Goal: Navigation & Orientation: Find specific page/section

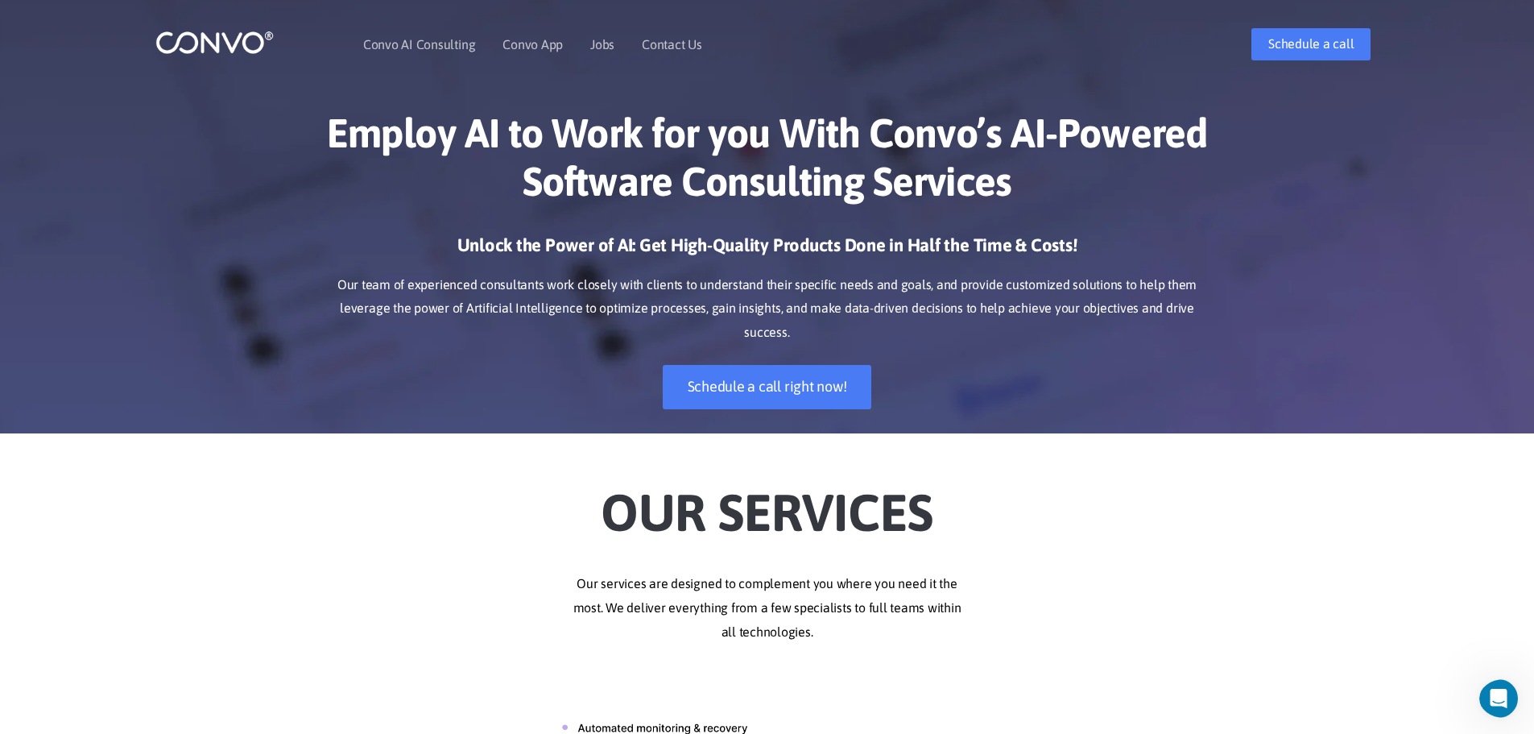
click at [428, 45] on link "Convo AI Consulting" at bounding box center [419, 44] width 112 height 13
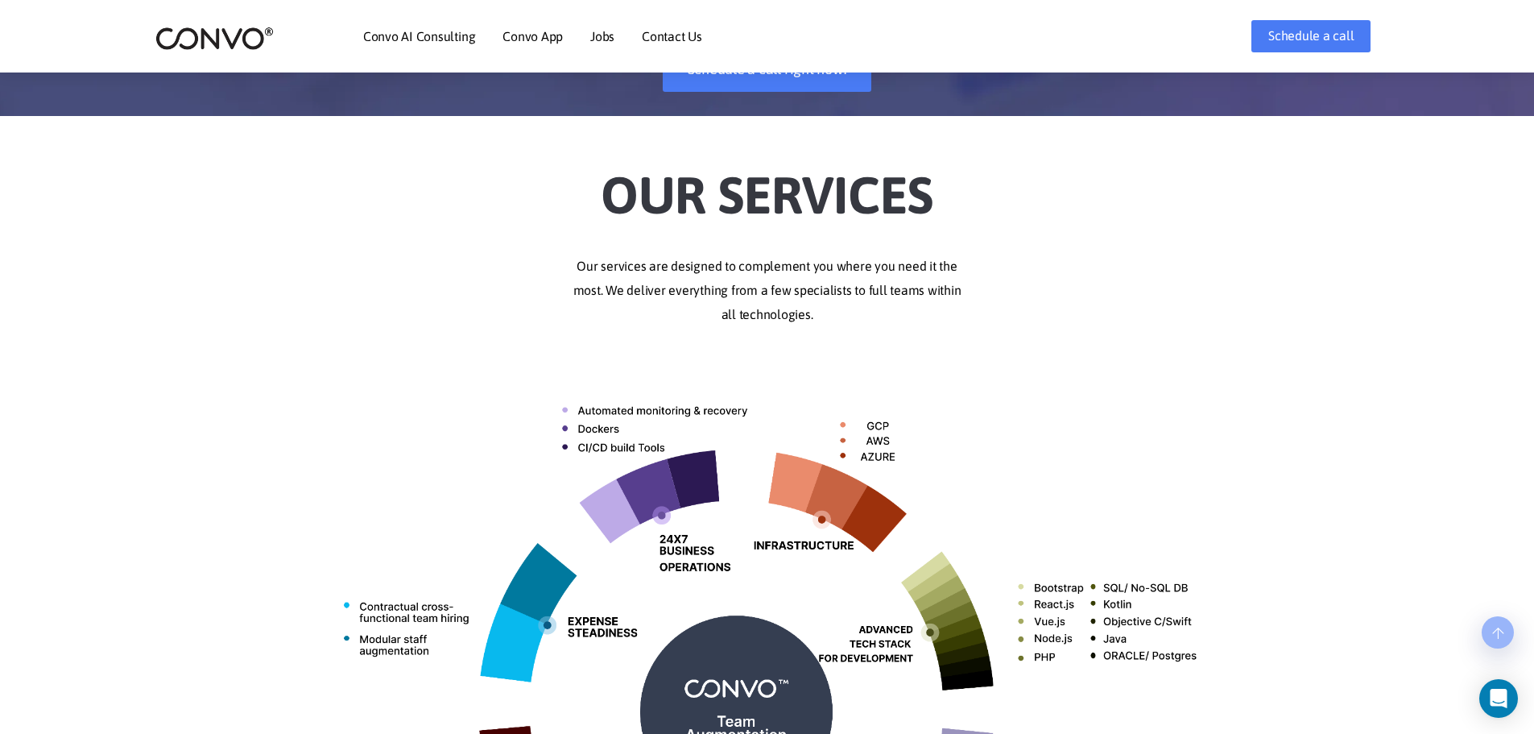
scroll to position [322, 0]
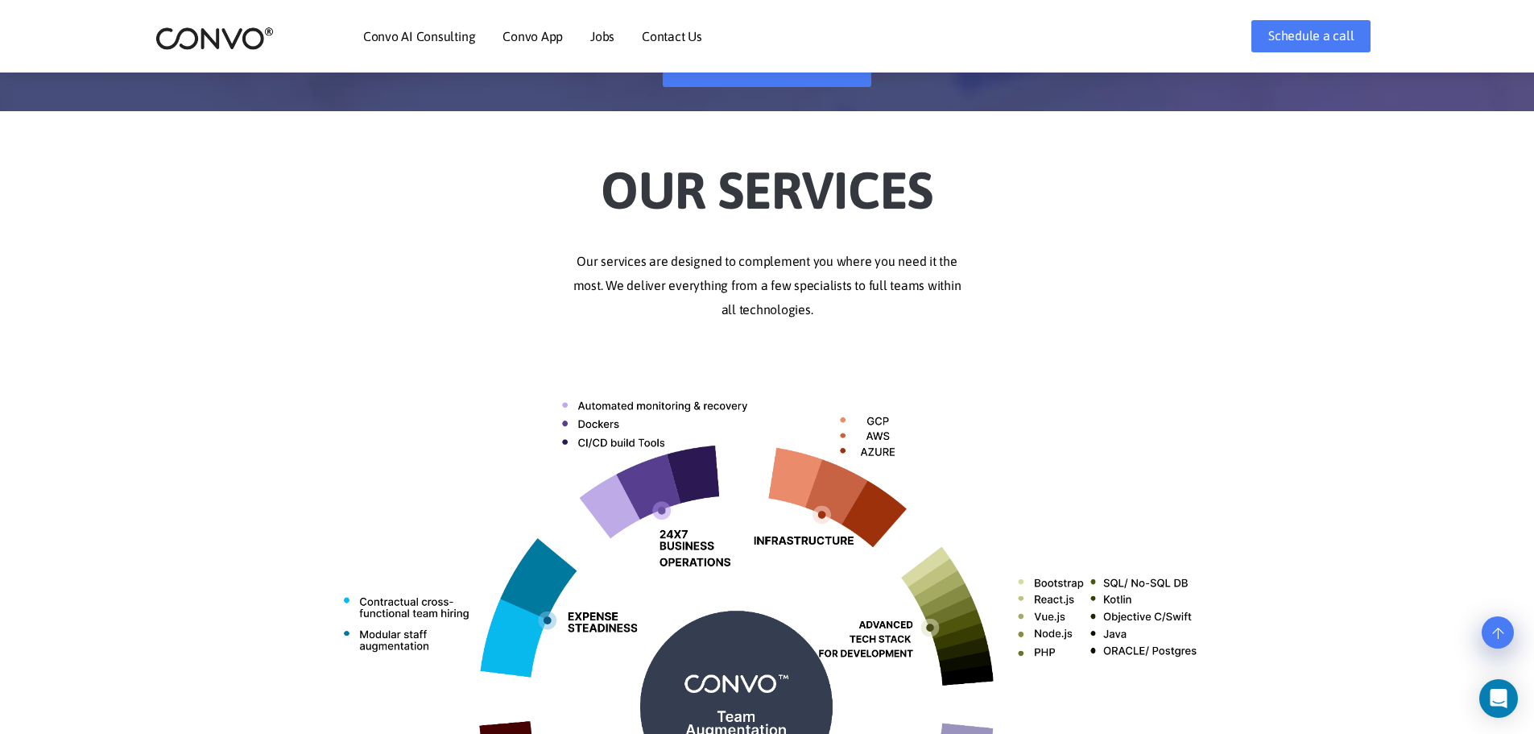
click at [1271, 369] on div "Our Services Our services are designed to complement you where you need it the …" at bounding box center [767, 594] width 1534 height 919
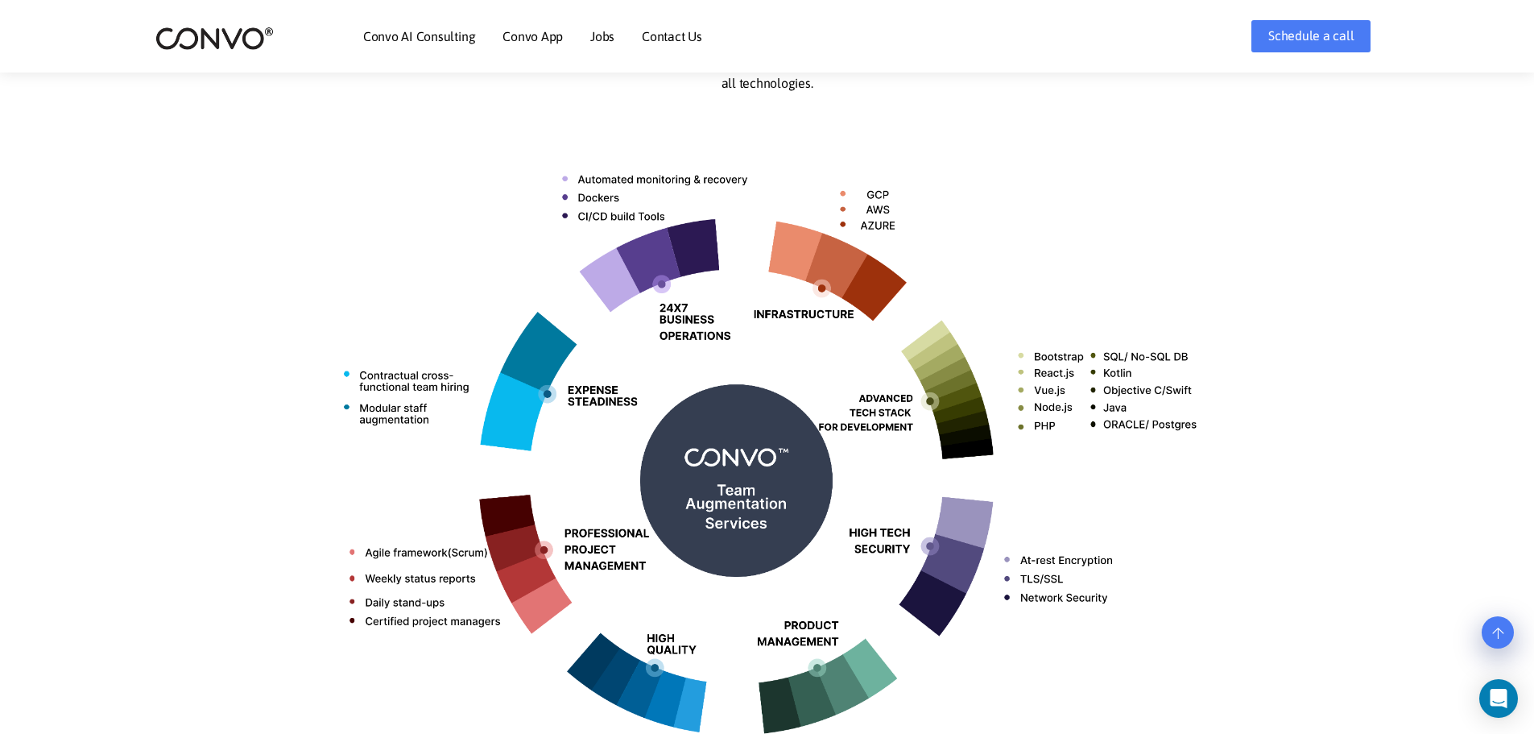
scroll to position [644, 0]
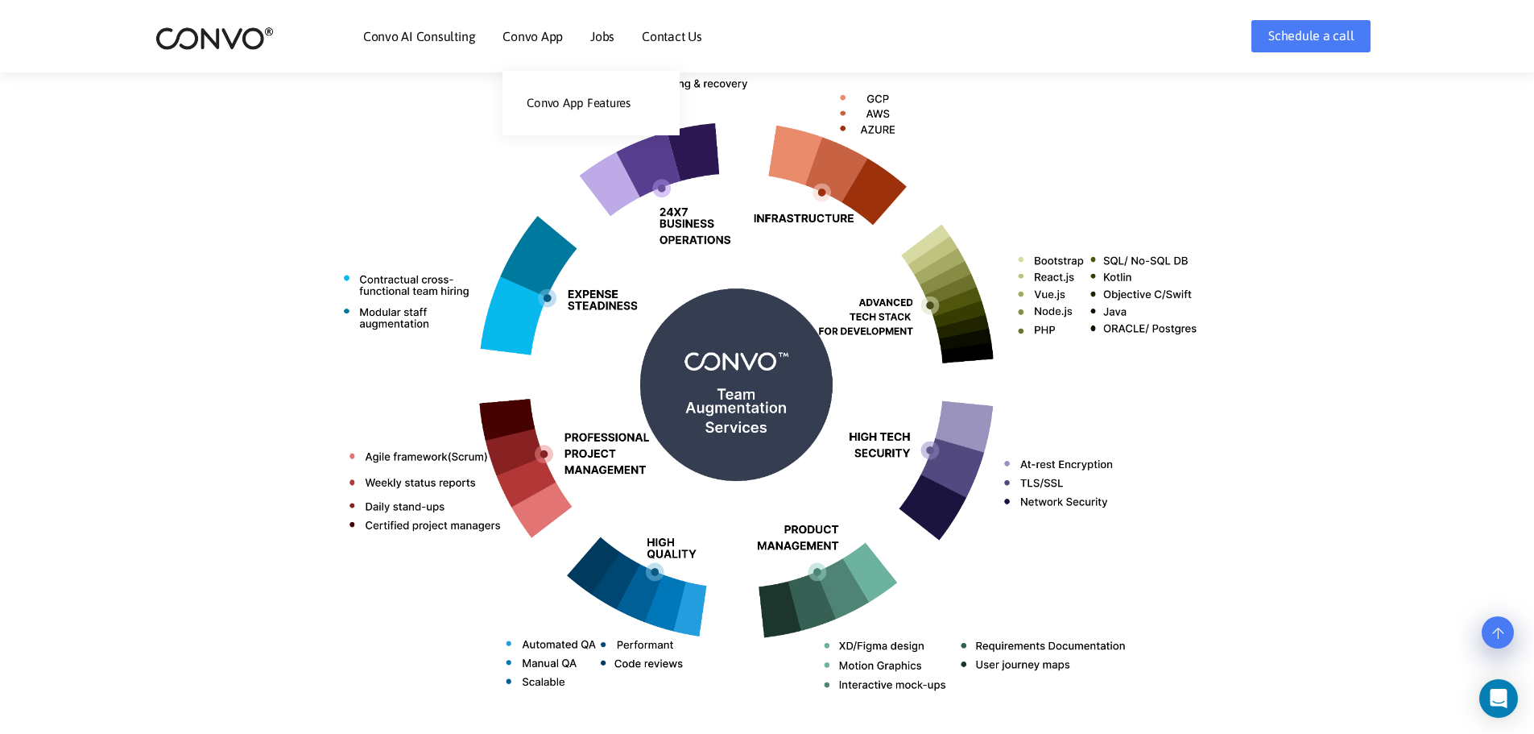
click at [536, 35] on link "Convo App" at bounding box center [532, 36] width 60 height 13
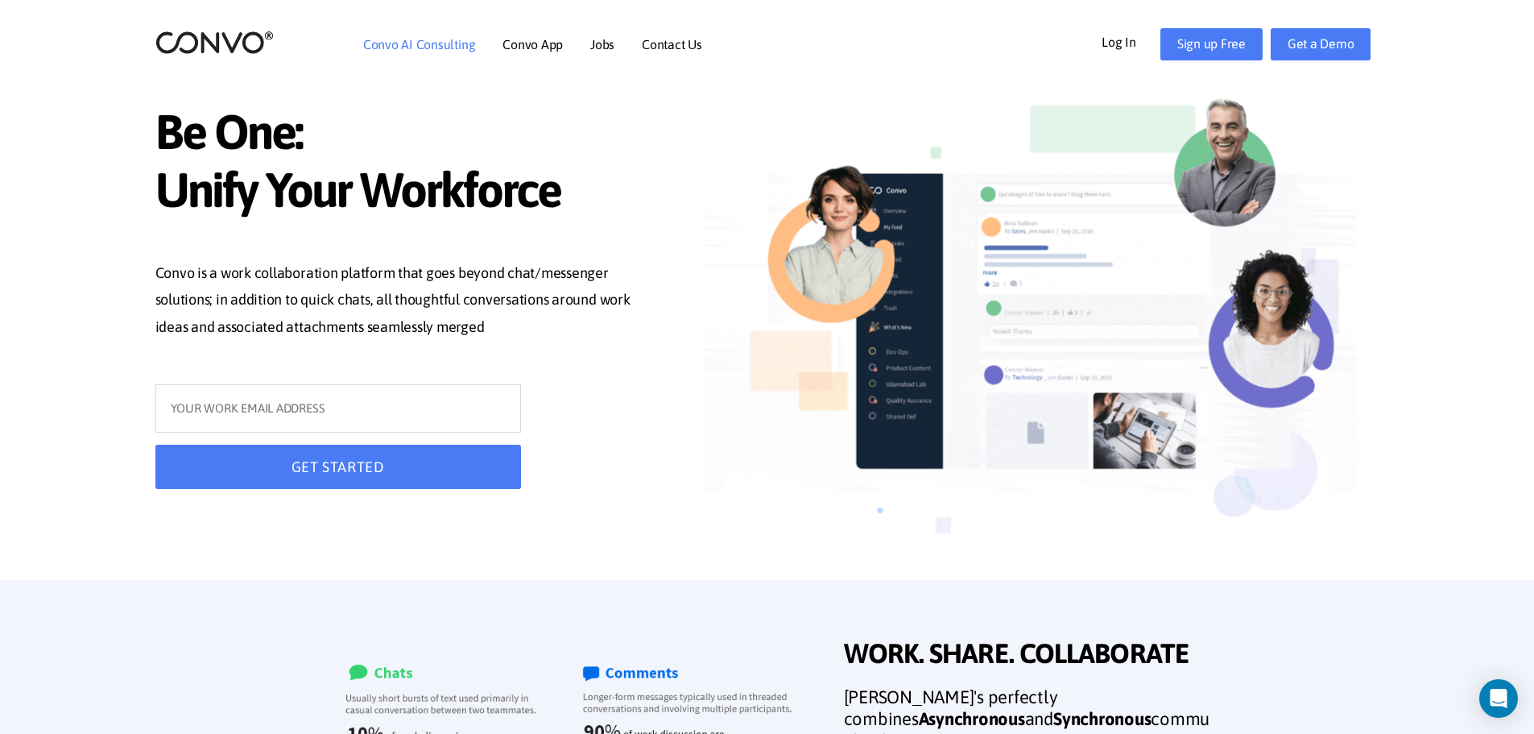
click at [424, 43] on link "Convo AI Consulting" at bounding box center [419, 44] width 112 height 13
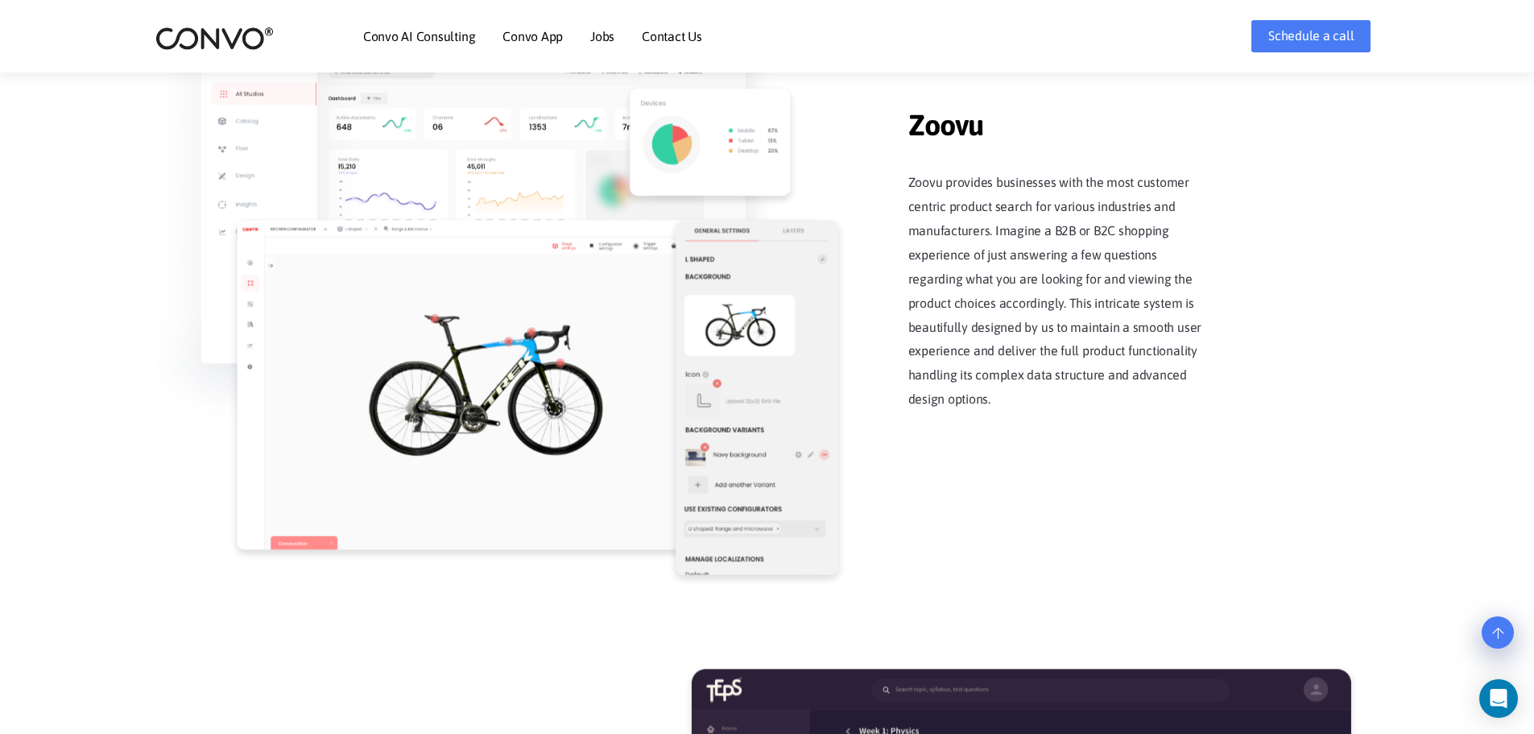
scroll to position [2094, 0]
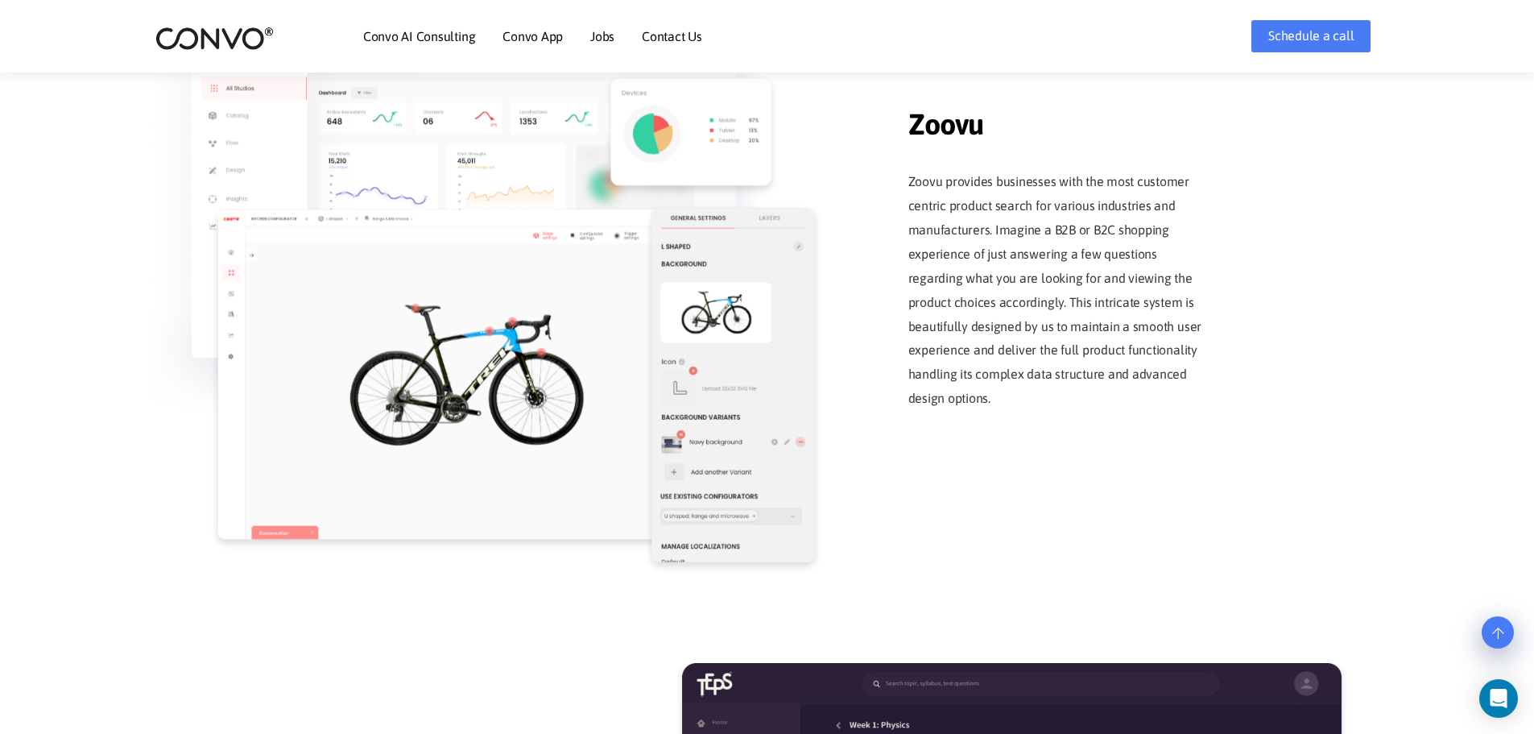
click at [1062, 469] on div "Zoovu Zoovu Zoovu provides businesses with the most customer centric product se…" at bounding box center [767, 267] width 918 height 556
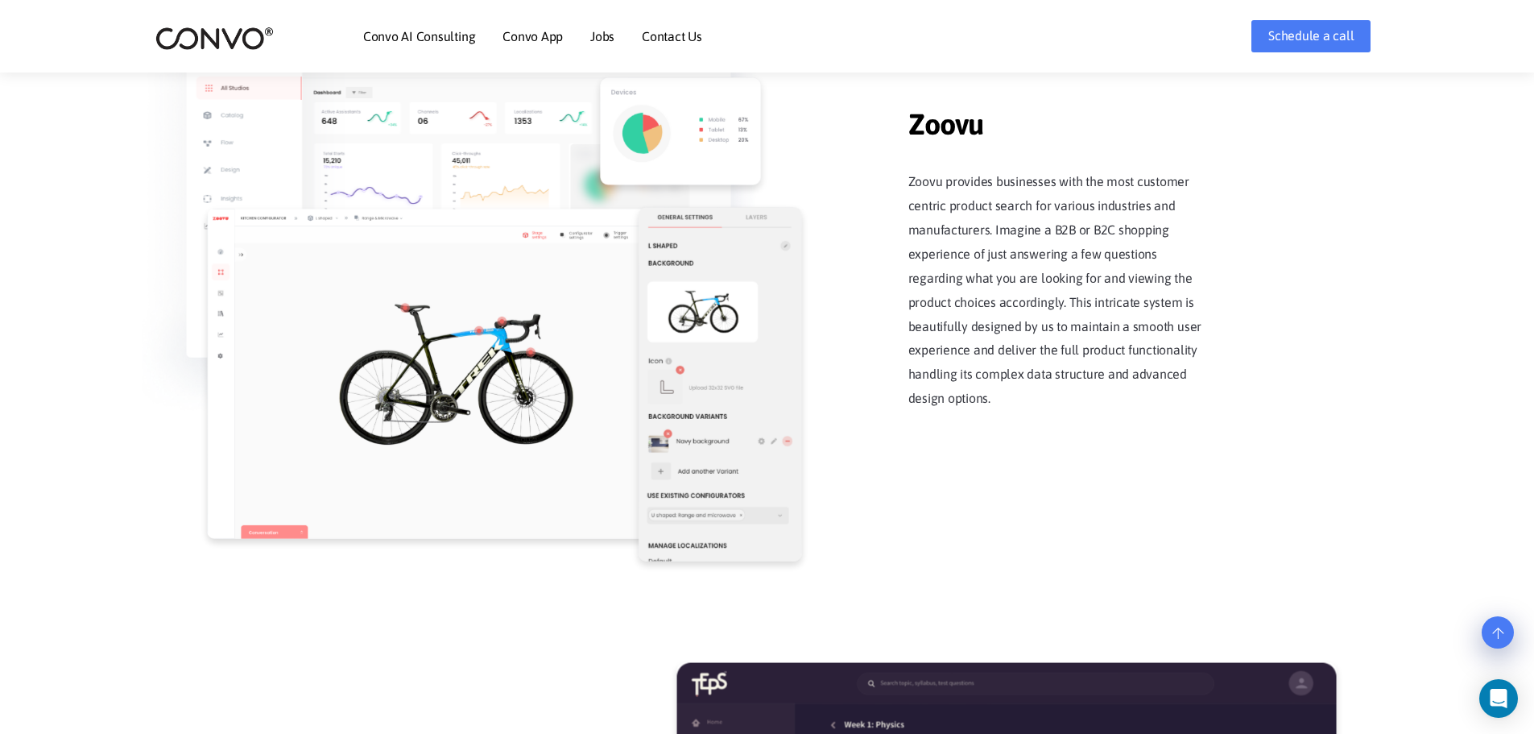
click at [1196, 527] on div "Zoovu Zoovu Zoovu provides businesses with the most customer centric product se…" at bounding box center [767, 267] width 918 height 556
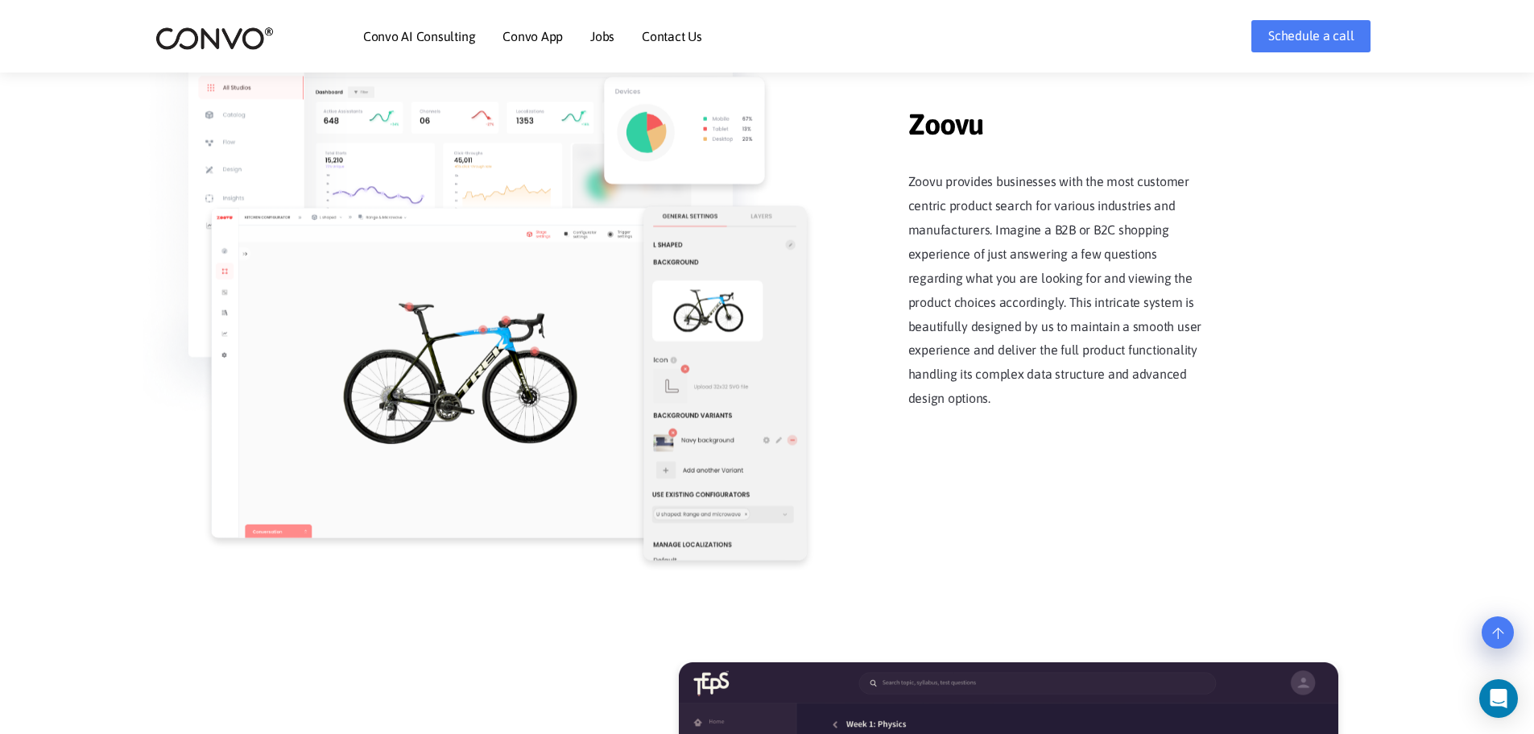
click at [1015, 509] on div "Zoovu Zoovu Zoovu provides businesses with the most customer centric product se…" at bounding box center [767, 267] width 918 height 556
